Goal: Task Accomplishment & Management: Complete application form

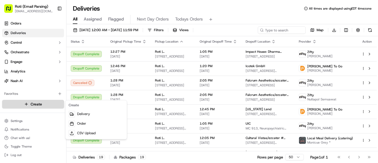
click at [47, 102] on html "Roti (Email Parsing) [EMAIL_ADDRESS][DOMAIN_NAME] Toggle Sidebar Orders Deliver…" at bounding box center [189, 81] width 378 height 163
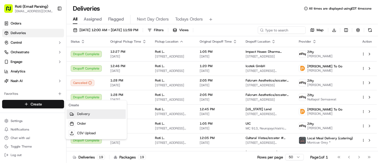
click at [78, 112] on link "Delivery" at bounding box center [96, 114] width 59 height 10
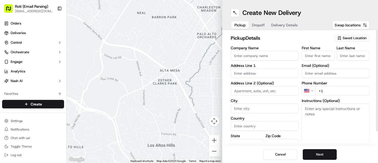
click at [342, 40] on div "Saved Location" at bounding box center [352, 38] width 35 height 6
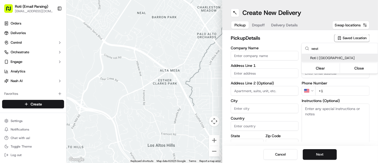
type input "west"
click at [319, 56] on span "Roti | [GEOGRAPHIC_DATA]" at bounding box center [342, 58] width 65 height 5
type input "Roti | [GEOGRAPHIC_DATA]"
type input "[STREET_ADDRESS][PERSON_NAME]"
type input "[GEOGRAPHIC_DATA]"
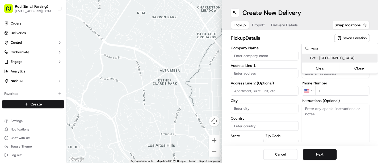
type input "US"
type input "IL"
type input "60607"
type input "Manager"
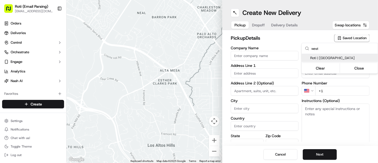
type input "[PHONE_NUMBER]"
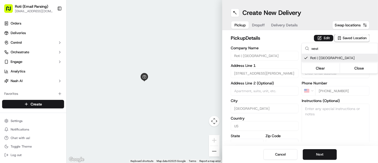
click at [307, 153] on html "Roti (Email Parsing) [EMAIL_ADDRESS][DOMAIN_NAME] Toggle Sidebar Orders Deliver…" at bounding box center [189, 81] width 378 height 163
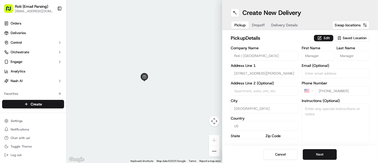
click at [307, 153] on button "Next" at bounding box center [320, 154] width 34 height 11
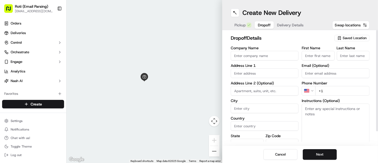
click at [258, 58] on input "Company Name" at bounding box center [265, 56] width 68 height 10
paste input "UIC"
type input "UIC"
click at [315, 56] on input "First Name" at bounding box center [318, 56] width 33 height 10
paste input "[PERSON_NAME]"
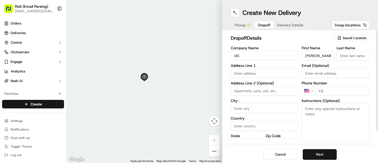
drag, startPoint x: 314, startPoint y: 53, endPoint x: 328, endPoint y: 61, distance: 15.9
click at [328, 61] on div "First Name [PERSON_NAME] Last Name Email (Optional) Phone Number US +1 Instruct…" at bounding box center [336, 102] width 68 height 112
type input "April"
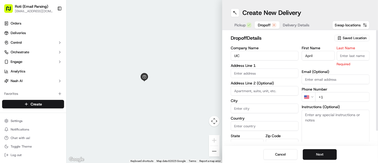
click at [356, 53] on input "Last Name" at bounding box center [353, 56] width 33 height 10
paste input "[PERSON_NAME]"
type input "[PERSON_NAME]"
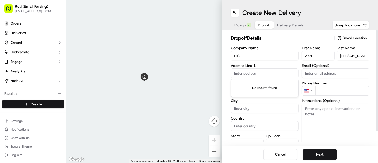
click at [278, 72] on input "text" at bounding box center [265, 73] width 68 height 10
paste input "[STREET_ADDRESS]"
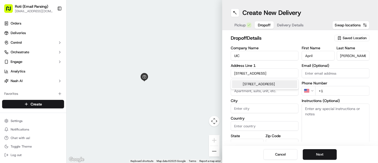
click at [275, 87] on div "[STREET_ADDRESS]" at bounding box center [264, 84] width 65 height 8
type input "MC 913, Neuropsychiatric Institute, [STREET_ADDRESS]"
type input "[GEOGRAPHIC_DATA]"
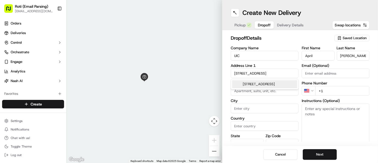
type input "IL"
type input "60612"
type input "[STREET_ADDRESS]"
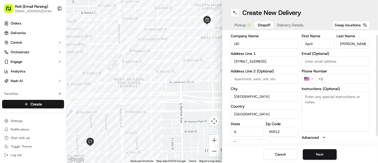
scroll to position [16, 0]
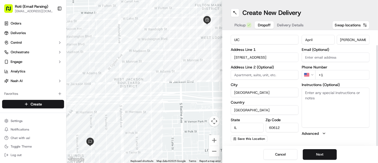
drag, startPoint x: 378, startPoint y: 59, endPoint x: 378, endPoint y: 77, distance: 18.4
click at [378, 77] on div at bounding box center [377, 95] width 2 height 101
click at [330, 74] on input "+1" at bounding box center [342, 75] width 54 height 10
paste input "[PHONE_NUMBER]"
type input "[PHONE_NUMBER]"
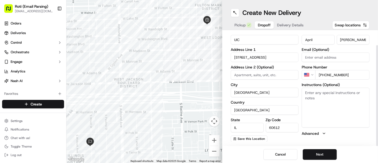
click at [311, 105] on textarea "Instructions (Optional)" at bounding box center [336, 108] width 68 height 40
paste textarea "Call customer upon [DOMAIN_NAME]"
type textarea "Call customer upon [DOMAIN_NAME]"
click at [312, 159] on button "Next" at bounding box center [320, 154] width 34 height 11
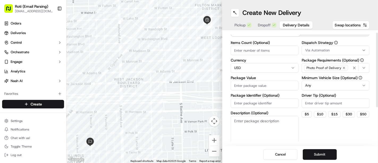
scroll to position [0, 0]
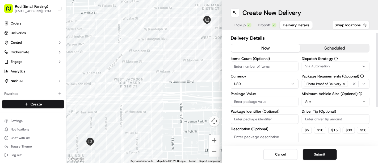
drag, startPoint x: 378, startPoint y: 110, endPoint x: 378, endPoint y: 78, distance: 32.2
click at [378, 78] on div at bounding box center [377, 70] width 2 height 74
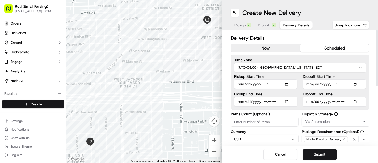
click at [340, 51] on button "scheduled" at bounding box center [334, 48] width 69 height 8
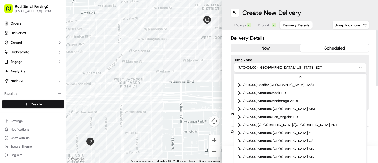
click at [305, 68] on html "Roti (Email Parsing) [EMAIL_ADDRESS][DOMAIN_NAME] Toggle Sidebar Orders Deliver…" at bounding box center [189, 81] width 378 height 163
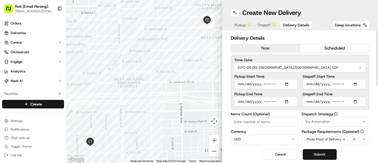
click at [314, 119] on button "Via Automation" at bounding box center [336, 122] width 68 height 10
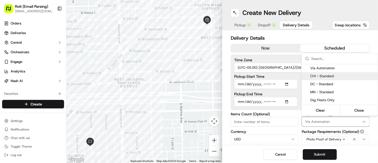
click at [314, 77] on span "CHI - Standard" at bounding box center [342, 76] width 65 height 5
click at [292, 76] on html "Roti (Email Parsing) [EMAIL_ADDRESS][DOMAIN_NAME] Toggle Sidebar Orders Deliver…" at bounding box center [189, 81] width 378 height 163
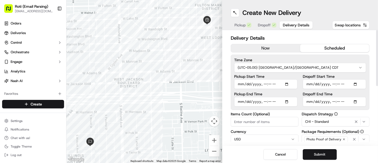
click at [357, 85] on input "Dropoff Start Time" at bounding box center [334, 84] width 63 height 10
type input "[DATE]T11:45"
click at [370, 47] on div "Delivery Details now scheduled Time Zone (UTC-05.00) America/[GEOGRAPHIC_DATA] …" at bounding box center [300, 88] width 156 height 116
click at [355, 102] on input "Dropoff End Time" at bounding box center [334, 102] width 63 height 10
type input "[DATE]T12:00"
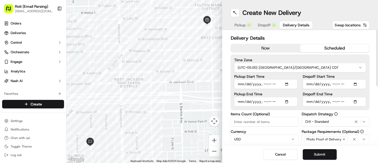
click at [377, 60] on div at bounding box center [377, 58] width 2 height 56
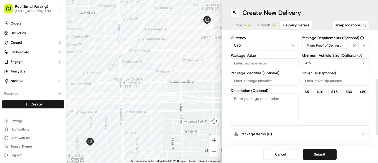
scroll to position [94, 0]
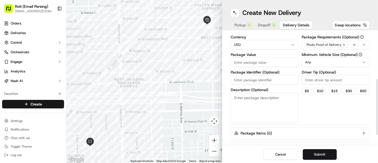
drag, startPoint x: 378, startPoint y: 64, endPoint x: 378, endPoint y: 113, distance: 49.2
click at [378, 113] on div at bounding box center [377, 107] width 2 height 56
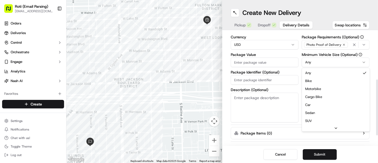
click at [330, 59] on html "Roti (Email Parsing) [EMAIL_ADDRESS][DOMAIN_NAME] Toggle Sidebar Orders Deliver…" at bounding box center [189, 81] width 378 height 163
click at [327, 63] on html "Roti (Email Parsing) [EMAIL_ADDRESS][DOMAIN_NAME] Toggle Sidebar Orders Deliver…" at bounding box center [189, 81] width 378 height 163
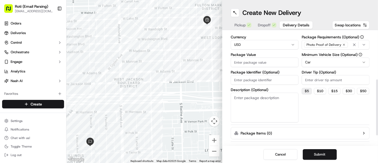
click at [308, 88] on button "$ 5" at bounding box center [307, 91] width 10 height 6
type input "5"
click at [245, 82] on input "Package Identifier (Optional)" at bounding box center [265, 80] width 68 height 10
type input "UIC9.16"
click at [271, 63] on input "Package Value" at bounding box center [265, 62] width 68 height 10
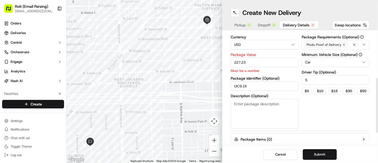
type input "227.23"
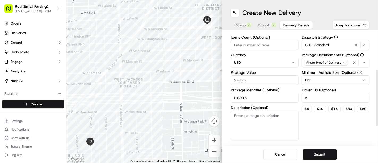
drag, startPoint x: 378, startPoint y: 98, endPoint x: 376, endPoint y: 90, distance: 8.1
click at [376, 90] on div at bounding box center [377, 98] width 2 height 56
click at [271, 44] on input "Items Count (Optional)" at bounding box center [265, 45] width 68 height 10
type input "24"
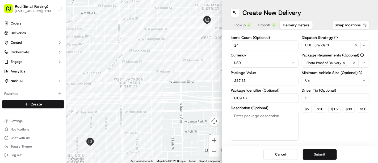
click at [328, 154] on button "Submit" at bounding box center [320, 154] width 34 height 11
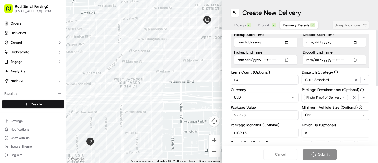
scroll to position [0, 0]
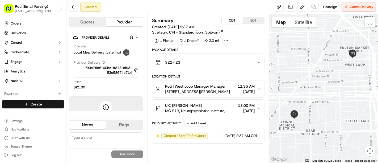
click at [233, 22] on button "CDT" at bounding box center [232, 20] width 21 height 7
drag, startPoint x: 84, startPoint y: 54, endPoint x: 93, endPoint y: -32, distance: 86.6
click at [93, 0] on html "Roti (Email Parsing) [EMAIL_ADDRESS][DOMAIN_NAME] Toggle Sidebar Orders Deliver…" at bounding box center [189, 81] width 378 height 163
